Goal: Task Accomplishment & Management: Complete application form

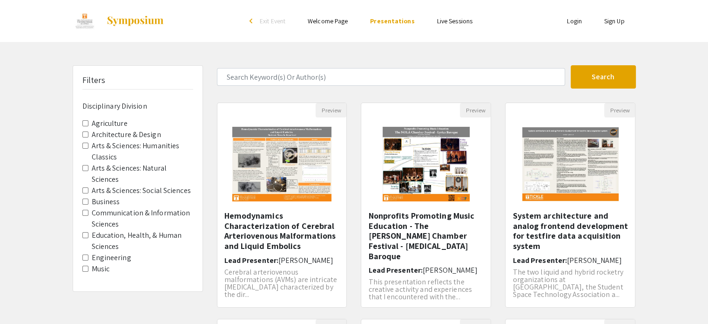
click at [334, 25] on link "Welcome Page" at bounding box center [328, 21] width 40 height 8
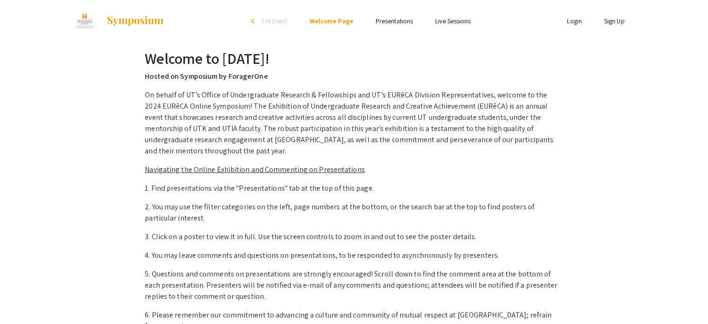
click at [579, 21] on link "Login" at bounding box center [574, 21] width 15 height 8
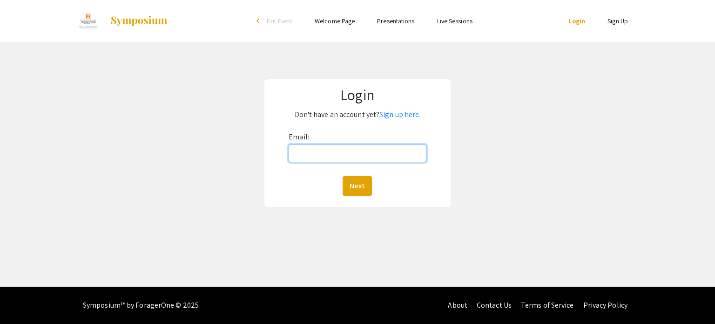
click at [322, 154] on input "Email:" at bounding box center [357, 153] width 137 height 18
type input "[EMAIL_ADDRESS][DOMAIN_NAME]"
click at [362, 190] on button "Next" at bounding box center [357, 186] width 29 height 20
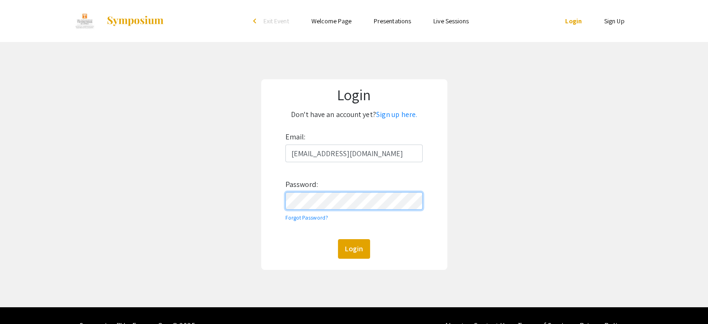
click at [338, 239] on button "Login" at bounding box center [354, 249] width 32 height 20
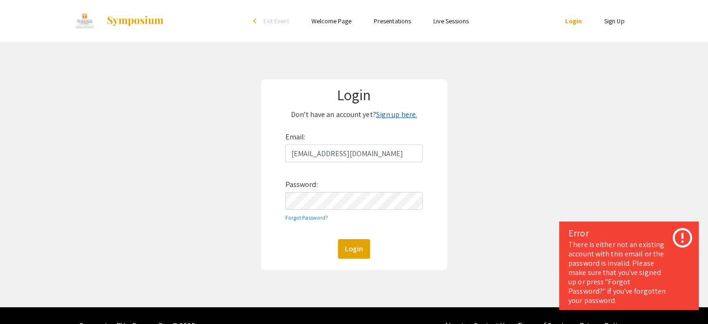
click at [386, 115] on link "Sign up here." at bounding box center [396, 114] width 41 height 10
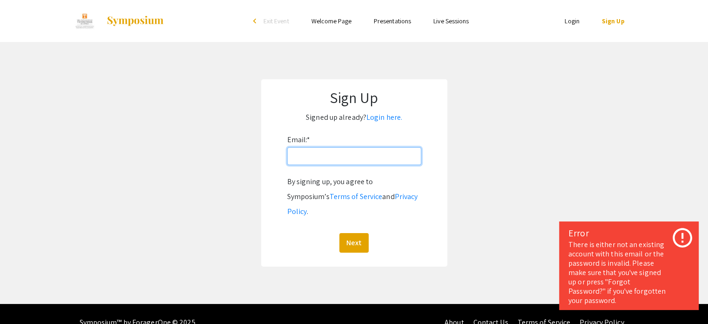
click at [354, 164] on input "Email: *" at bounding box center [354, 156] width 134 height 18
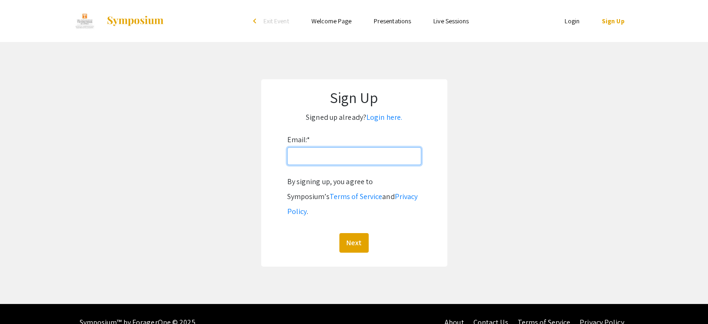
click at [397, 164] on input "Email: *" at bounding box center [354, 156] width 134 height 18
type input "[EMAIL_ADDRESS][DOMAIN_NAME]"
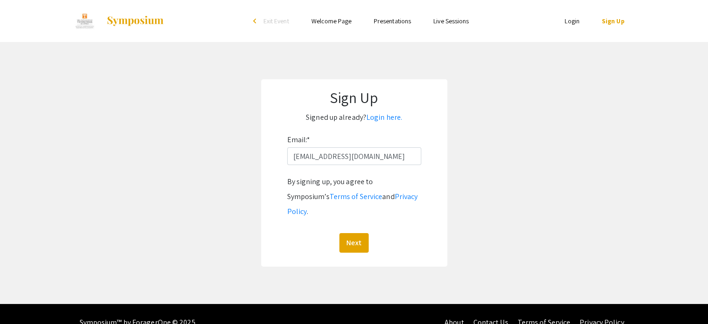
click at [354, 216] on div "By signing up, you agree to Symposium’s Terms of Service and Privacy Policy . N…" at bounding box center [354, 213] width 134 height 78
click at [354, 233] on button "Next" at bounding box center [353, 243] width 29 height 20
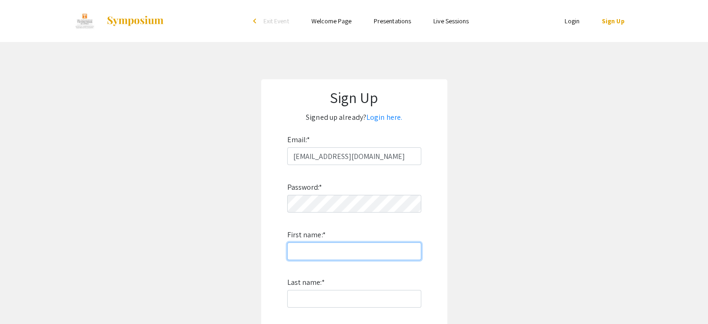
click at [372, 245] on input "First name: *" at bounding box center [354, 251] width 134 height 18
type input "[PERSON_NAME]"
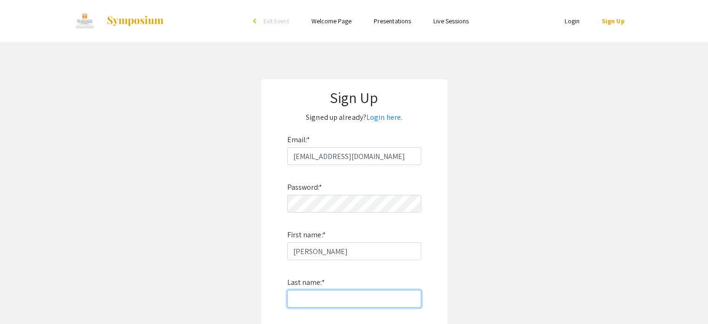
type input "[PERSON_NAME]"
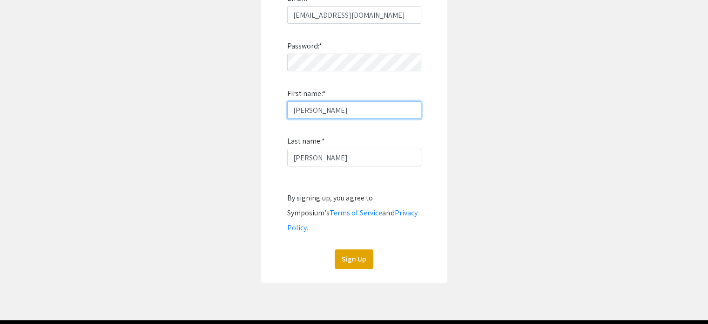
scroll to position [158, 0]
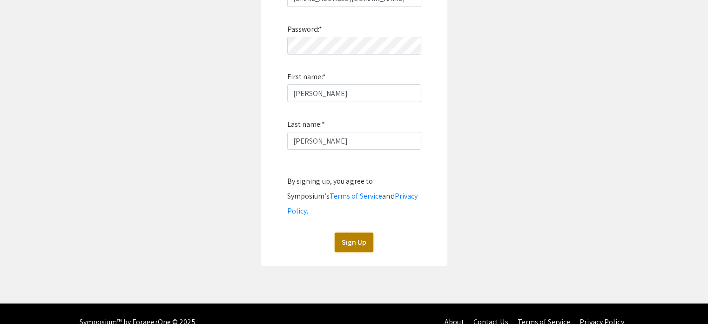
click at [352, 232] on button "Sign Up" at bounding box center [354, 242] width 39 height 20
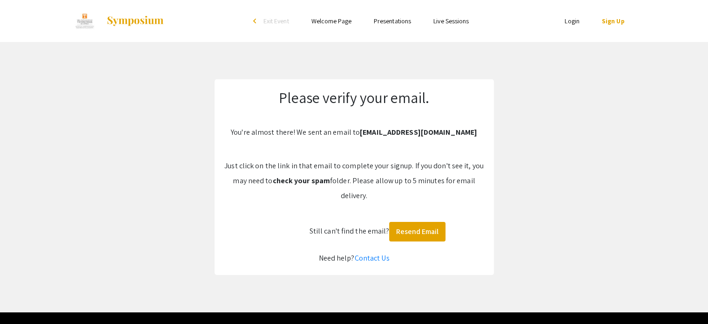
scroll to position [25, 0]
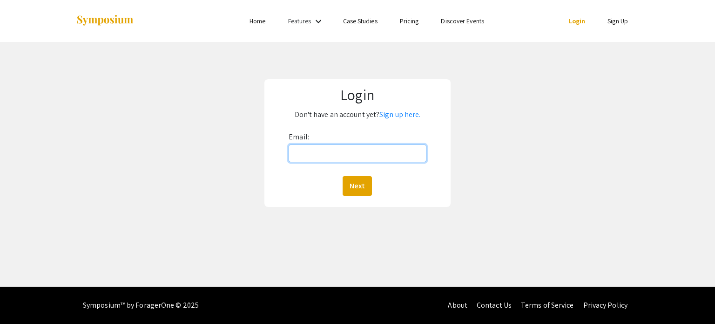
click at [308, 156] on input "Email:" at bounding box center [357, 153] width 137 height 18
type input "[EMAIL_ADDRESS][DOMAIN_NAME]"
click at [343, 176] on button "Next" at bounding box center [357, 186] width 29 height 20
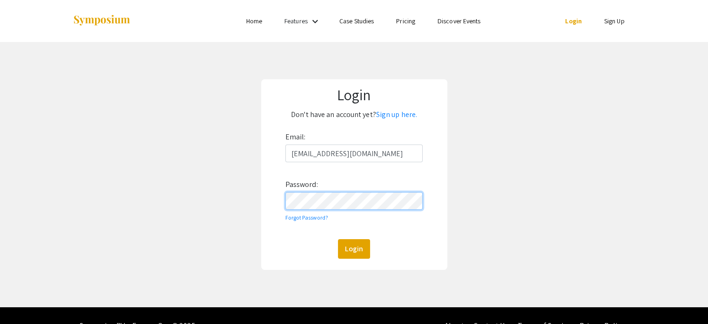
click at [338, 239] on button "Login" at bounding box center [354, 249] width 32 height 20
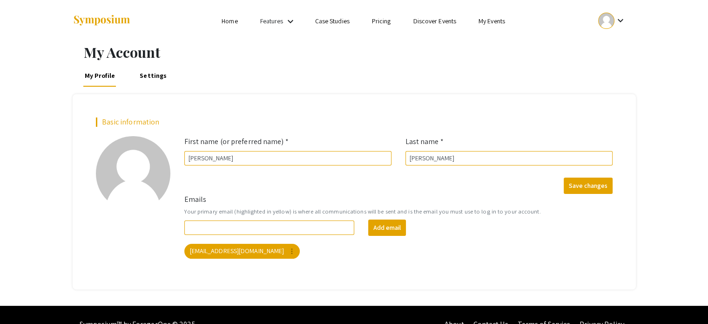
click at [506, 23] on li "My Events" at bounding box center [491, 20] width 49 height 11
click at [272, 22] on link "Features" at bounding box center [271, 21] width 23 height 8
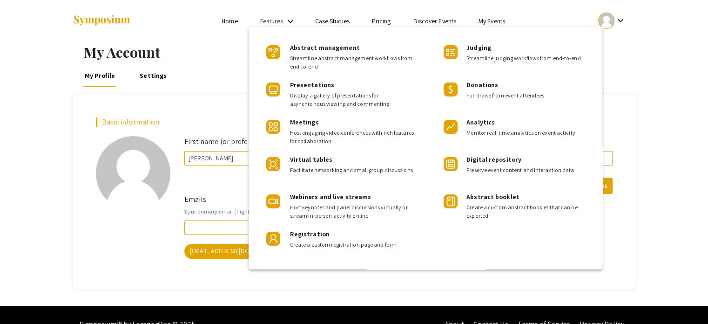
click at [273, 22] on div at bounding box center [354, 162] width 708 height 324
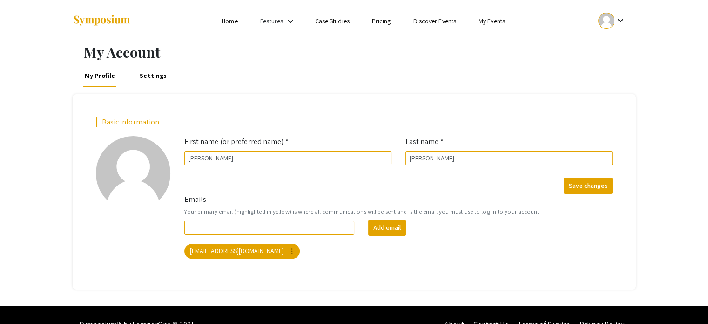
click at [490, 30] on ul "keyboard_arrow_down" at bounding box center [543, 21] width 186 height 42
click at [495, 20] on link "My Events" at bounding box center [492, 21] width 27 height 8
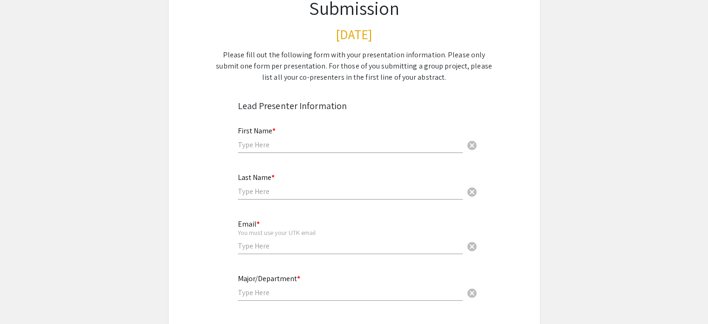
scroll to position [102, 0]
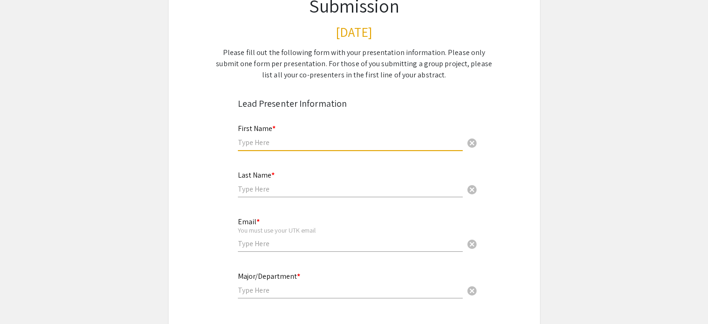
click at [341, 146] on input "text" at bounding box center [350, 142] width 225 height 10
type input "[PERSON_NAME]"
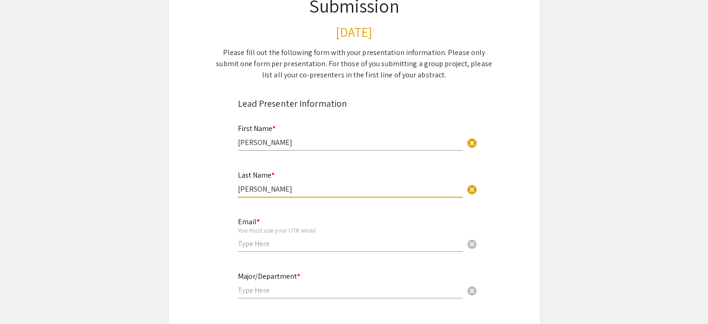
type input "[PERSON_NAME]"
type input "j"
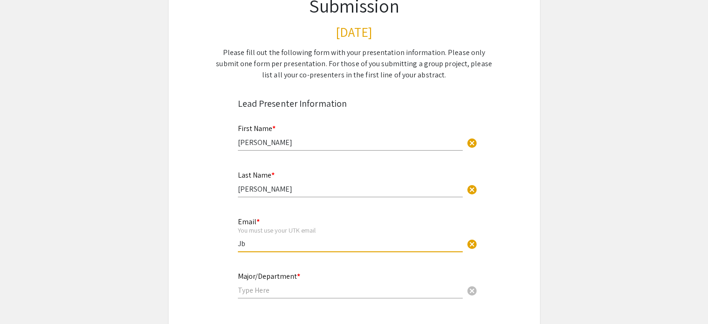
type input "J"
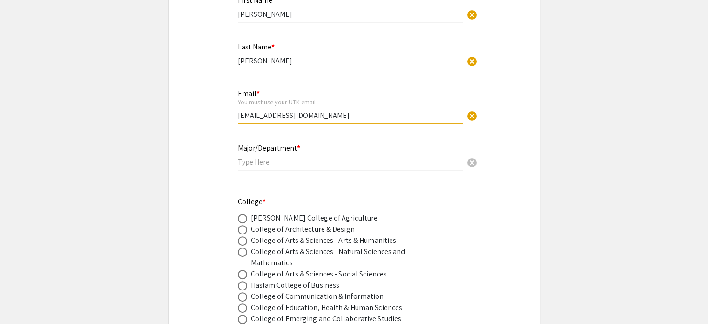
scroll to position [238, 0]
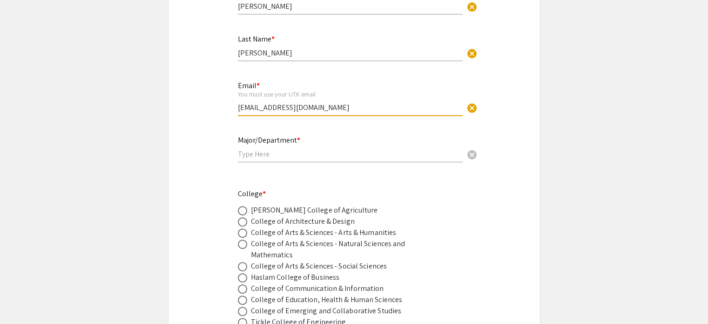
type input "[EMAIL_ADDRESS][DOMAIN_NAME]"
click at [303, 145] on div "Major/Department * cancel" at bounding box center [350, 144] width 225 height 35
click at [303, 158] on div "Major/Department * cancel" at bounding box center [350, 144] width 225 height 35
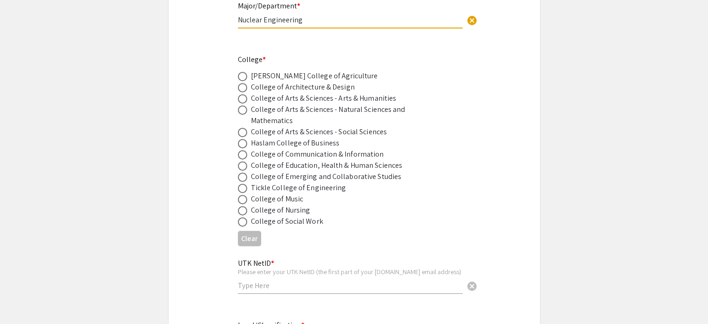
scroll to position [372, 0]
type input "Nuclear Engineering"
click at [272, 185] on div "Tickle College of Engineering" at bounding box center [298, 187] width 95 height 11
click at [244, 184] on span at bounding box center [242, 187] width 9 height 9
click at [244, 184] on input "radio" at bounding box center [242, 187] width 9 height 9
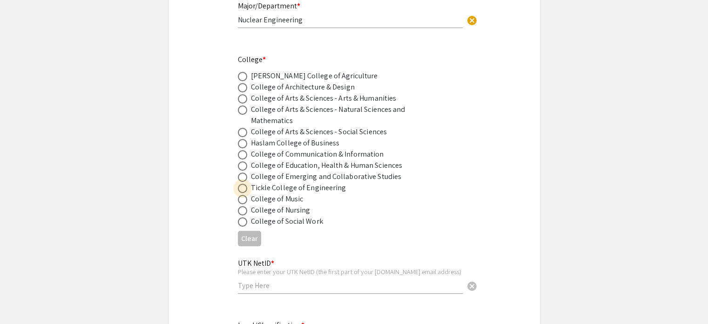
radio input "true"
click at [282, 283] on input "text" at bounding box center [350, 285] width 225 height 10
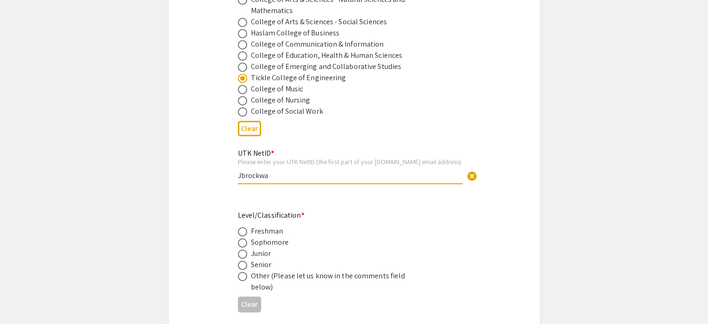
scroll to position [483, 0]
type input "Jbrockwa"
click at [268, 264] on div "Senior" at bounding box center [261, 263] width 21 height 11
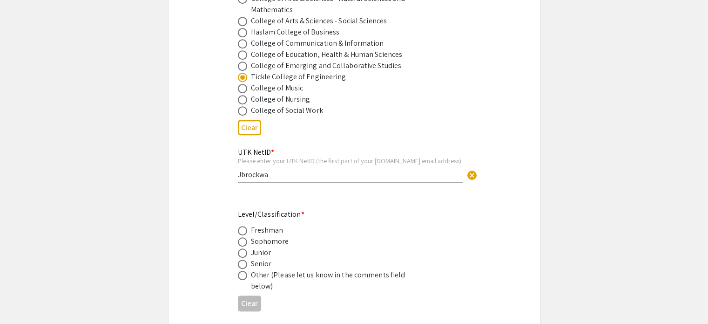
click at [244, 262] on span at bounding box center [242, 263] width 9 height 9
click at [244, 262] on input "radio" at bounding box center [242, 263] width 9 height 9
radio input "true"
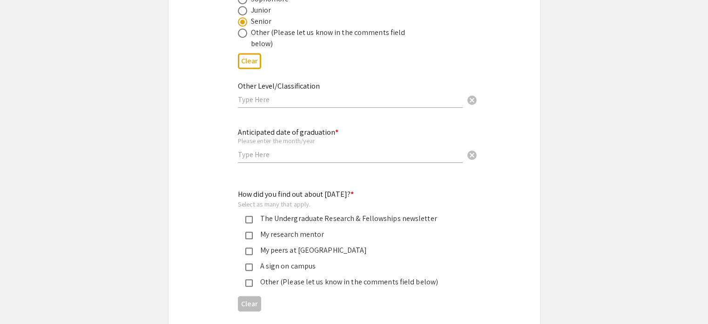
scroll to position [726, 0]
click at [283, 98] on input "text" at bounding box center [350, 99] width 225 height 10
click at [284, 156] on div "Anticipated date of graduation * Please enter the month/year cancel" at bounding box center [350, 139] width 225 height 43
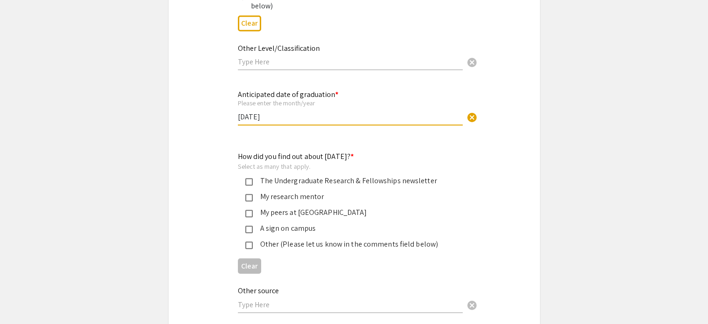
scroll to position [771, 0]
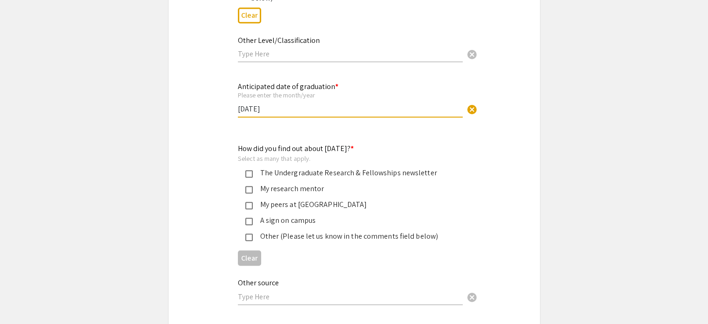
type input "[DATE]"
click at [360, 170] on div "The Undergraduate Research & Fellowships newsletter" at bounding box center [351, 172] width 196 height 11
click at [335, 238] on div "Other (Please let us know in the comments field below)" at bounding box center [351, 235] width 196 height 11
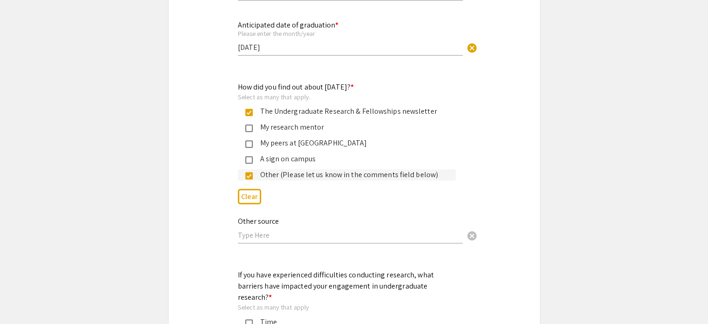
scroll to position [835, 0]
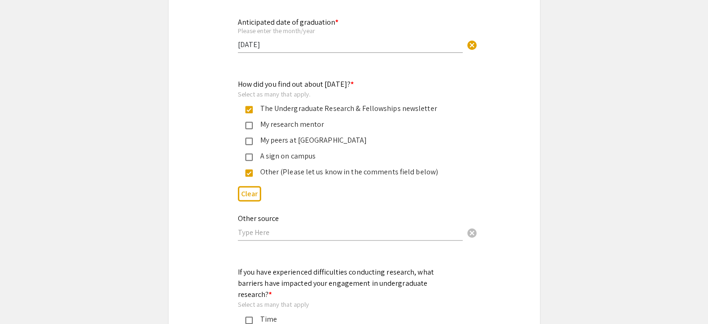
click at [291, 229] on input "text" at bounding box center [350, 232] width 225 height 10
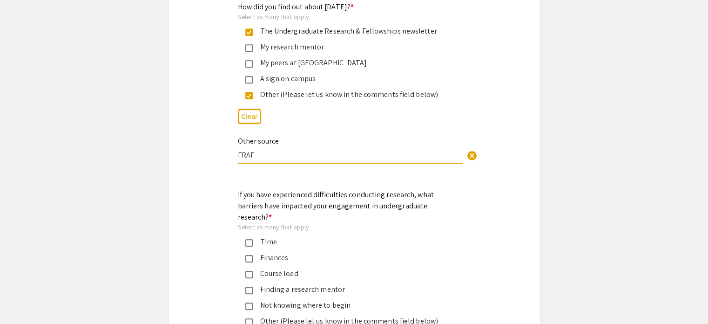
scroll to position [913, 0]
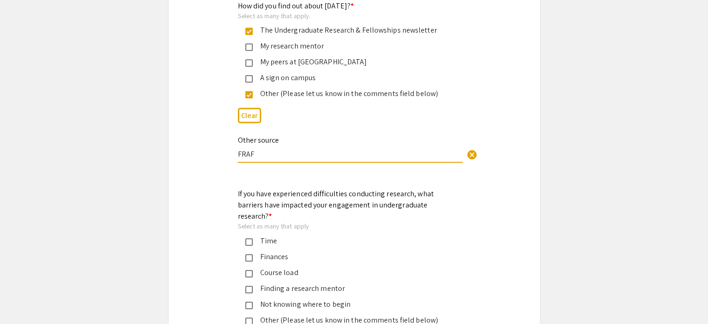
type input "FRAF"
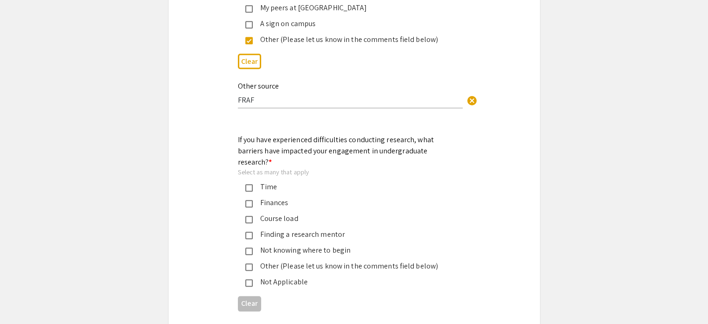
scroll to position [968, 0]
click at [240, 275] on div "Not Applicable" at bounding box center [347, 280] width 218 height 11
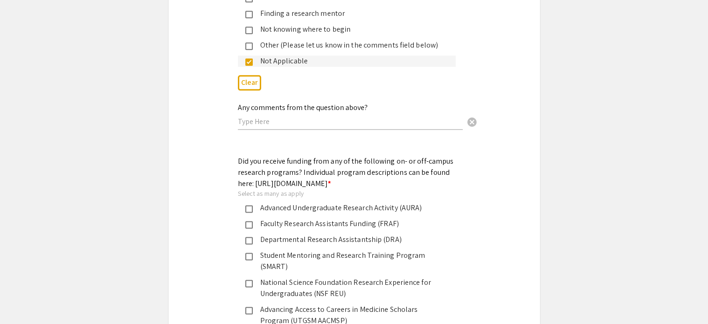
scroll to position [1191, 0]
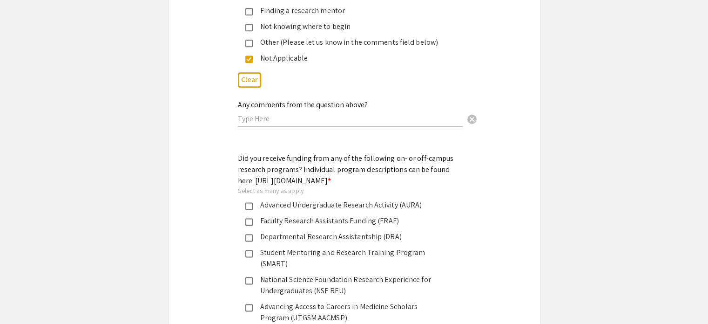
click at [297, 216] on div "Faculty Research Assistants Funding (FRAF)" at bounding box center [351, 220] width 196 height 11
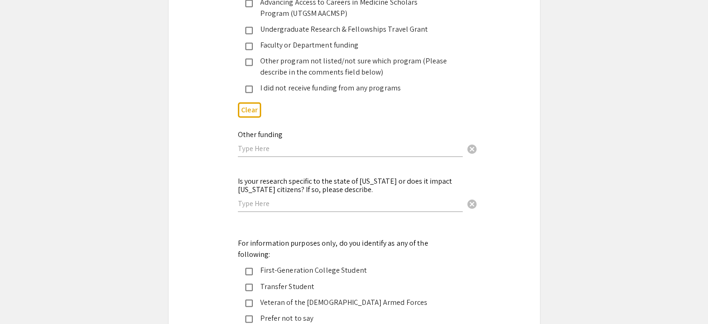
scroll to position [1495, 0]
click at [295, 311] on div "Prefer not to say" at bounding box center [351, 316] width 196 height 11
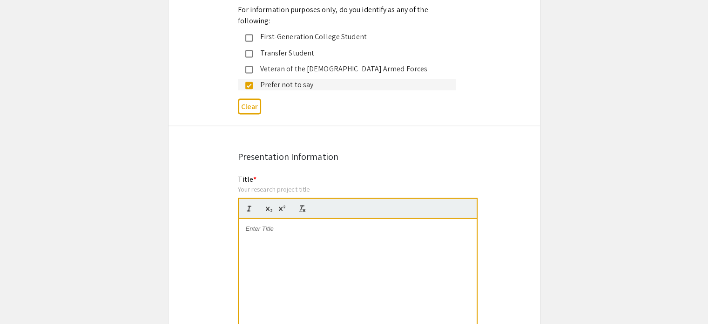
scroll to position [1767, 0]
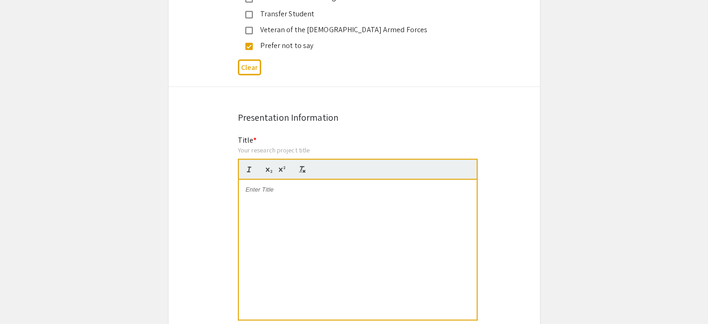
click at [291, 219] on div at bounding box center [358, 249] width 238 height 140
drag, startPoint x: 410, startPoint y: 161, endPoint x: 290, endPoint y: 160, distance: 120.1
click at [290, 185] on em "[MEDICAL_DATA] Stability of ZnO under High-Energy Ion Exposure" at bounding box center [344, 188] width 196 height 7
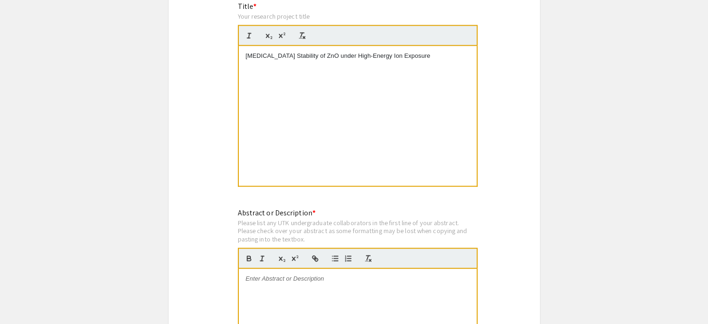
scroll to position [1901, 0]
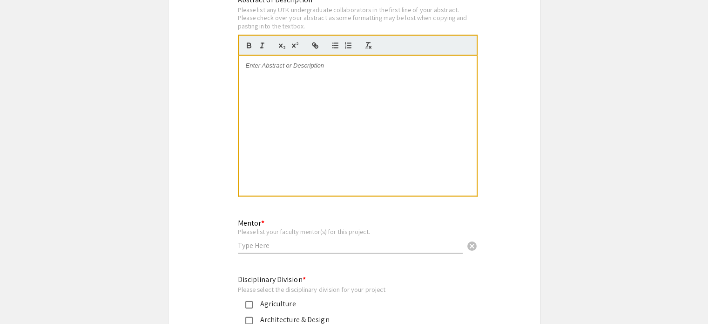
scroll to position [2114, 0]
click at [286, 240] on input "text" at bounding box center [350, 245] width 225 height 10
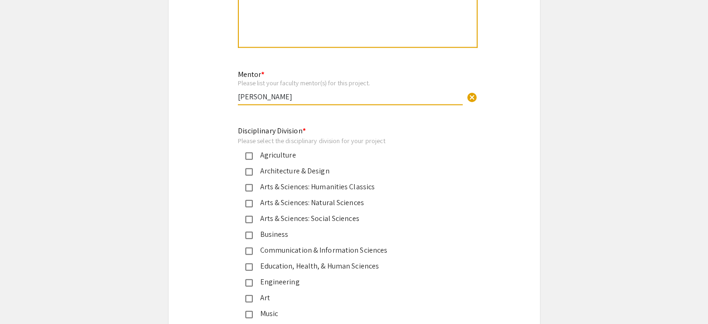
type input "[PERSON_NAME]"
click at [279, 276] on div "Engineering" at bounding box center [351, 281] width 196 height 11
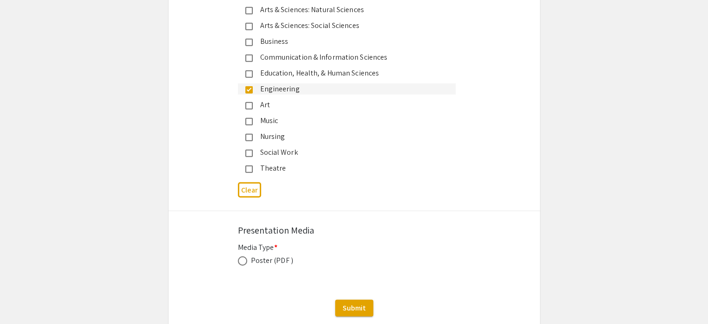
scroll to position [2458, 0]
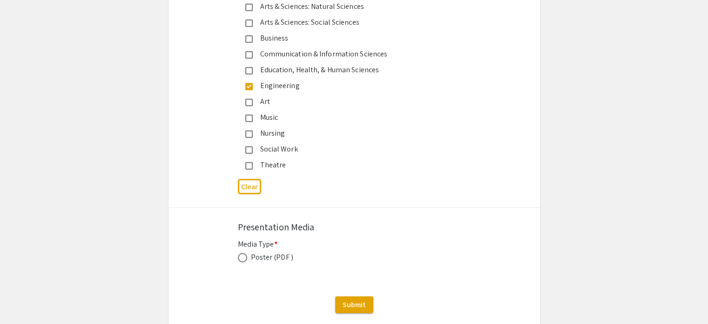
click at [244, 253] on span at bounding box center [242, 257] width 9 height 9
click at [244, 253] on input "radio" at bounding box center [242, 257] width 9 height 9
radio input "true"
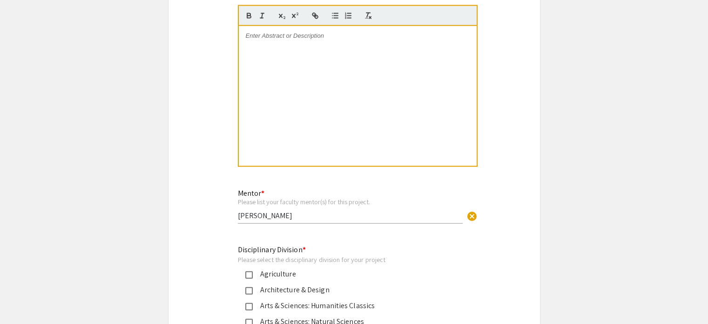
scroll to position [2151, 0]
